Goal: Task Accomplishment & Management: Complete application form

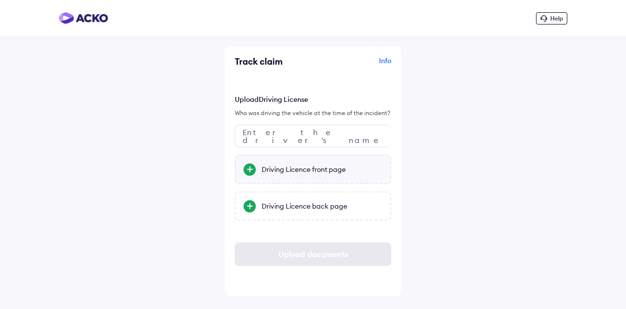
click at [297, 166] on div "Driving Licence front page" at bounding box center [322, 169] width 121 height 10
click at [0, 0] on input "Driving Licence front page" at bounding box center [0, 0] width 0 height 0
click at [293, 205] on div "Driving Licence back page" at bounding box center [322, 206] width 121 height 10
click at [0, 0] on input "Driving Licence back page" at bounding box center [0, 0] width 0 height 0
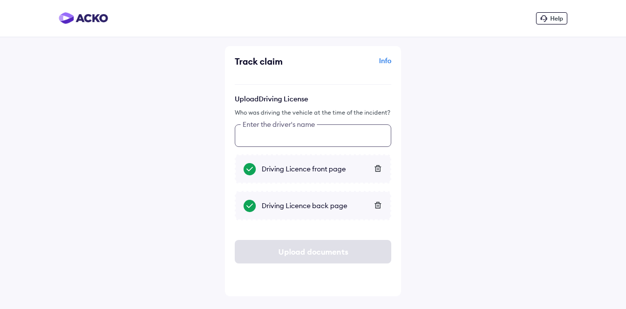
click at [303, 138] on input "text" at bounding box center [313, 135] width 157 height 23
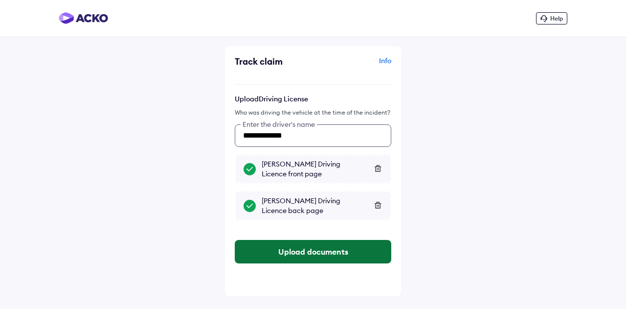
type input "**********"
click at [325, 250] on button "Upload documents" at bounding box center [313, 251] width 157 height 23
